Goal: Use online tool/utility: Utilize a website feature to perform a specific function

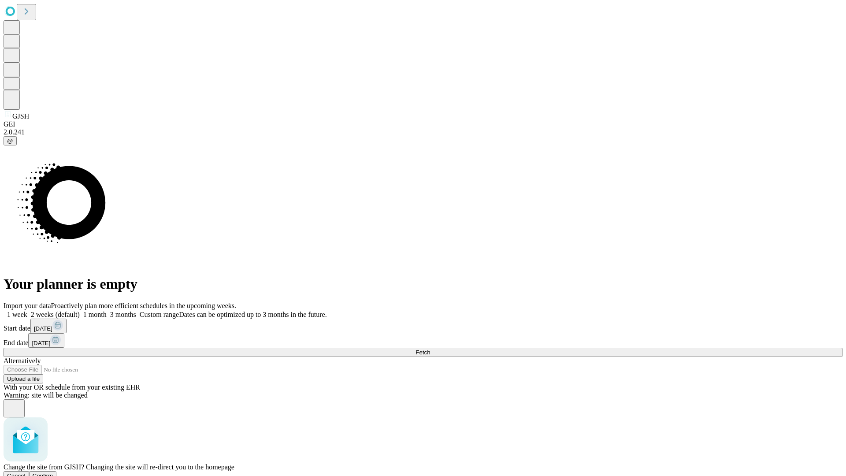
click at [53, 473] on span "Confirm" at bounding box center [43, 476] width 21 height 7
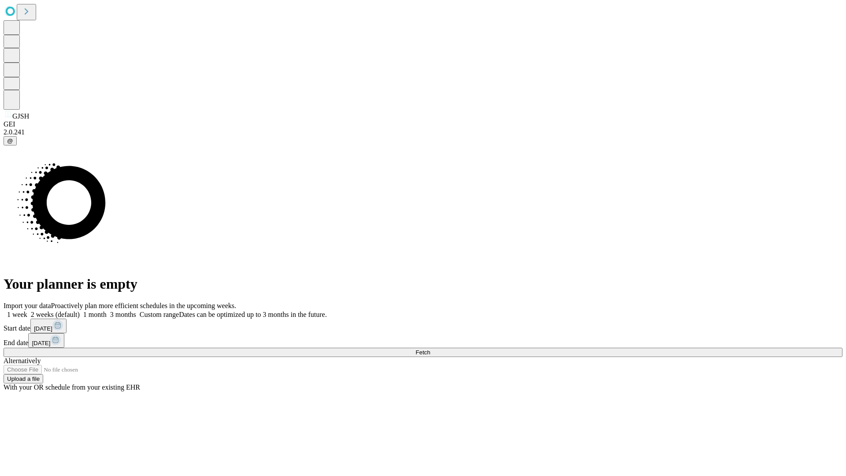
click at [80, 311] on label "2 weeks (default)" at bounding box center [53, 314] width 52 height 7
click at [430, 349] on span "Fetch" at bounding box center [423, 352] width 15 height 7
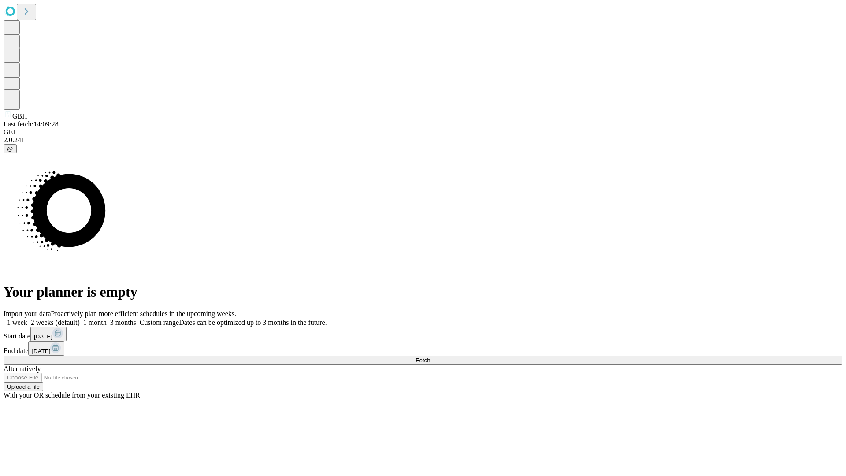
click at [80, 319] on label "2 weeks (default)" at bounding box center [53, 322] width 52 height 7
click at [430, 357] on span "Fetch" at bounding box center [423, 360] width 15 height 7
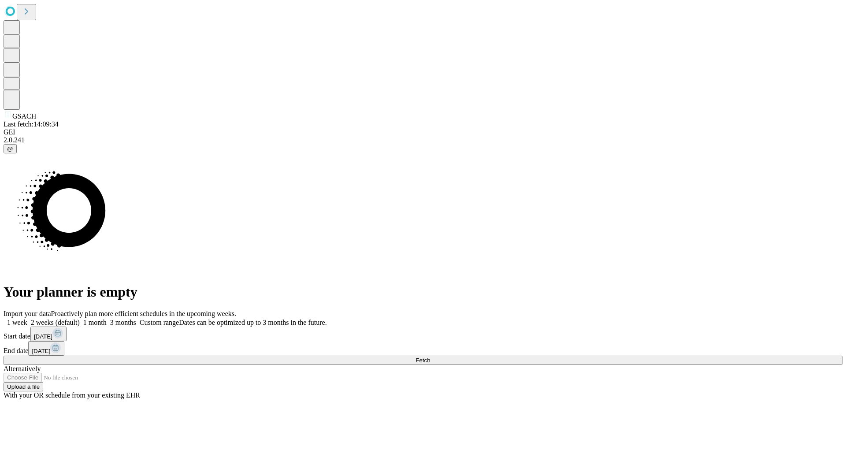
click at [80, 319] on label "2 weeks (default)" at bounding box center [53, 322] width 52 height 7
click at [430, 357] on span "Fetch" at bounding box center [423, 360] width 15 height 7
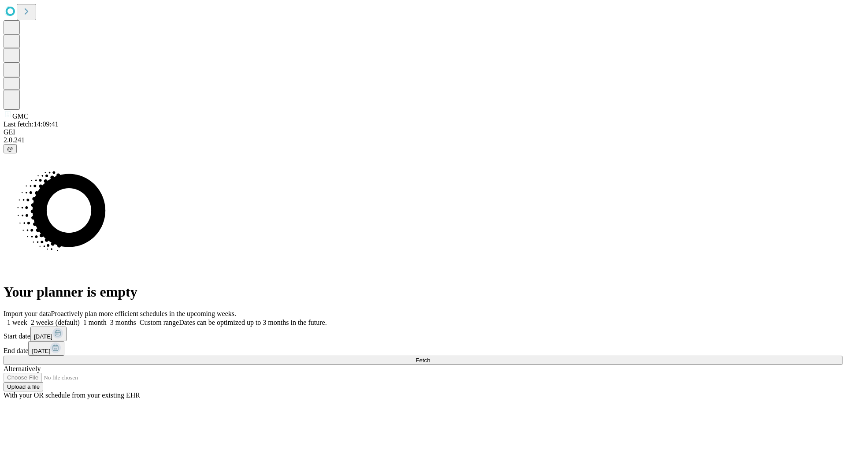
click at [430, 357] on span "Fetch" at bounding box center [423, 360] width 15 height 7
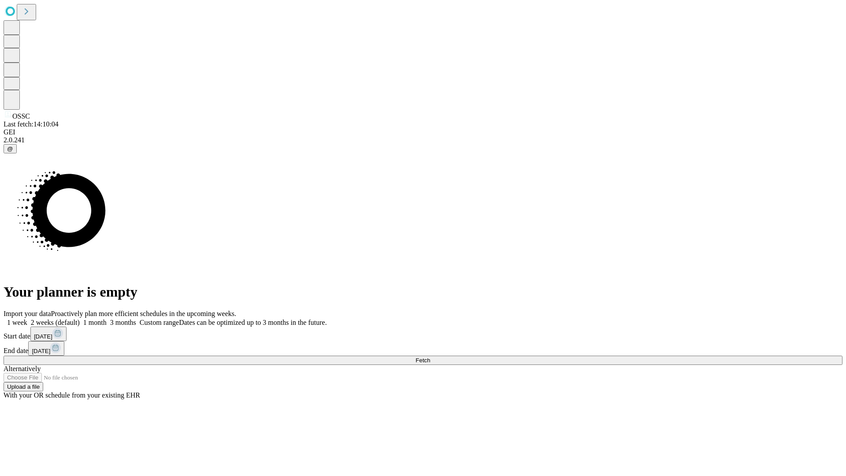
click at [80, 319] on label "2 weeks (default)" at bounding box center [53, 322] width 52 height 7
click at [430, 357] on span "Fetch" at bounding box center [423, 360] width 15 height 7
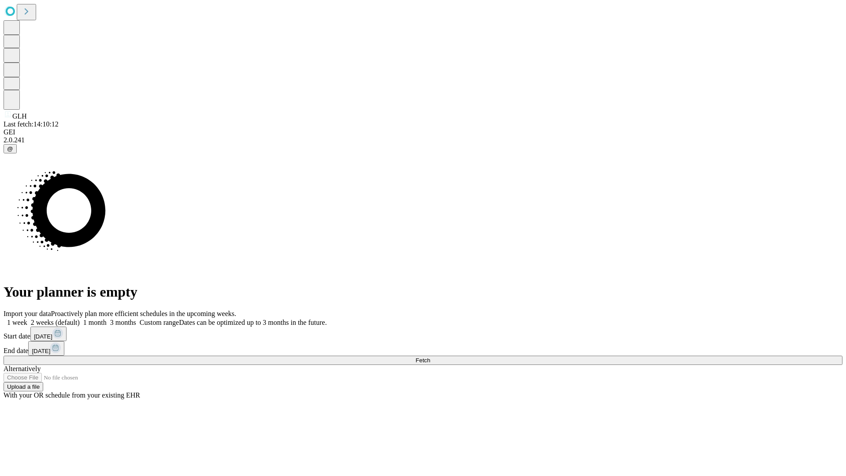
click at [80, 319] on label "2 weeks (default)" at bounding box center [53, 322] width 52 height 7
click at [430, 357] on span "Fetch" at bounding box center [423, 360] width 15 height 7
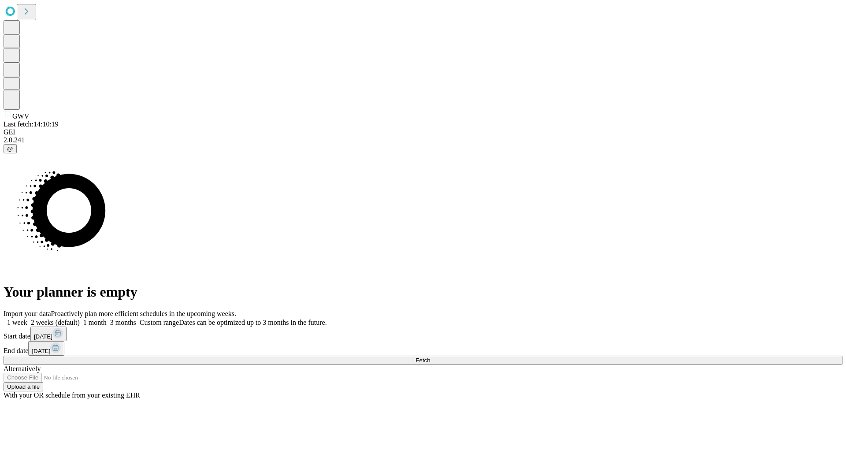
click at [80, 319] on label "2 weeks (default)" at bounding box center [53, 322] width 52 height 7
click at [430, 357] on span "Fetch" at bounding box center [423, 360] width 15 height 7
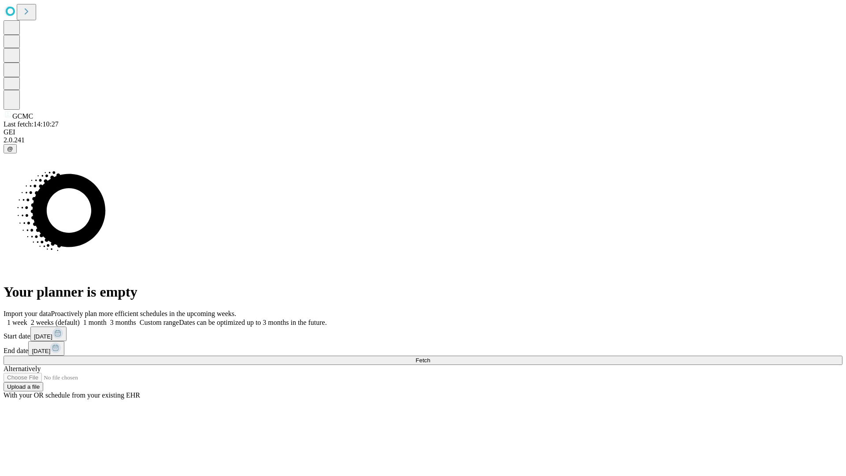
click at [80, 319] on label "2 weeks (default)" at bounding box center [53, 322] width 52 height 7
click at [430, 357] on span "Fetch" at bounding box center [423, 360] width 15 height 7
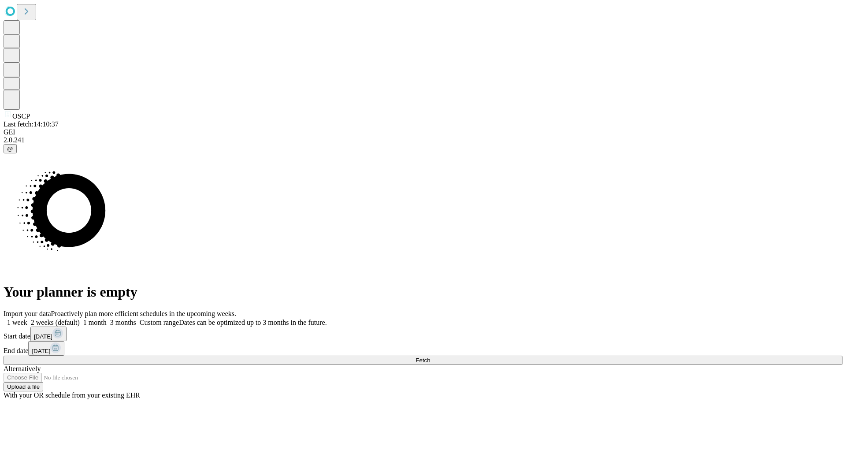
click at [80, 319] on label "2 weeks (default)" at bounding box center [53, 322] width 52 height 7
click at [430, 357] on span "Fetch" at bounding box center [423, 360] width 15 height 7
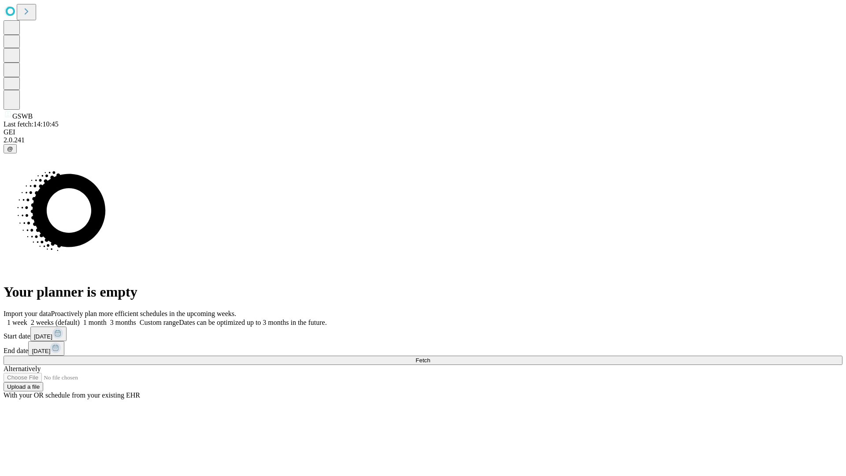
click at [80, 319] on label "2 weeks (default)" at bounding box center [53, 322] width 52 height 7
click at [430, 357] on span "Fetch" at bounding box center [423, 360] width 15 height 7
